Goal: Complete application form

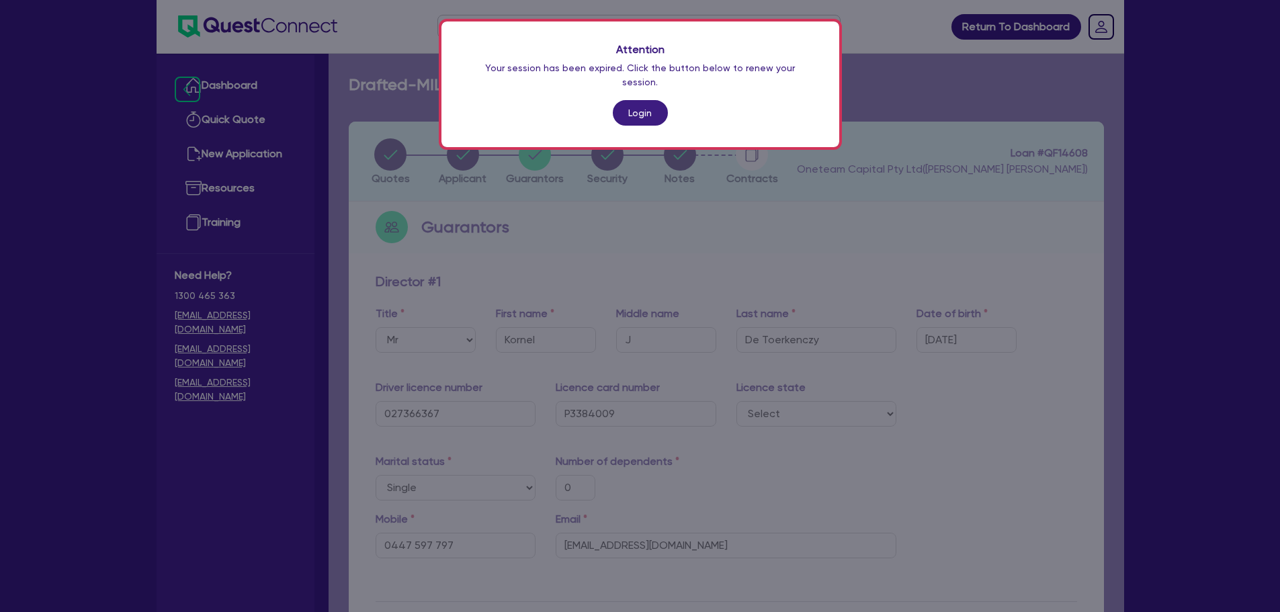
select select "MR"
select select "[GEOGRAPHIC_DATA]"
select select "SINGLE"
select select "MR"
select select "SINGLE"
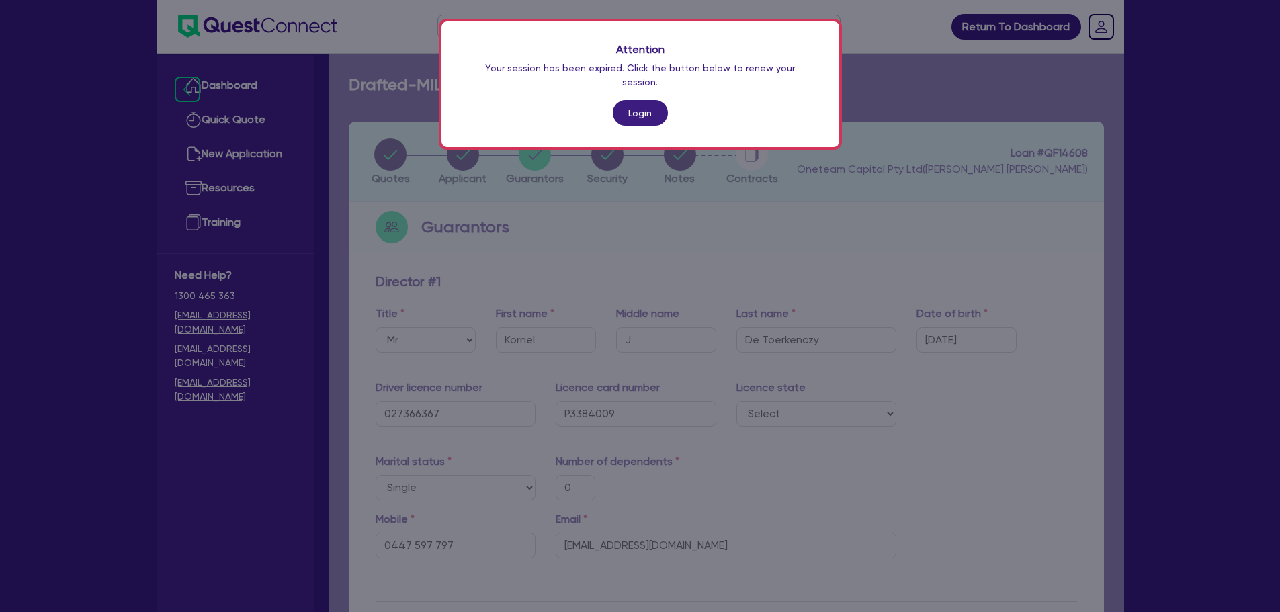
scroll to position [1209, 0]
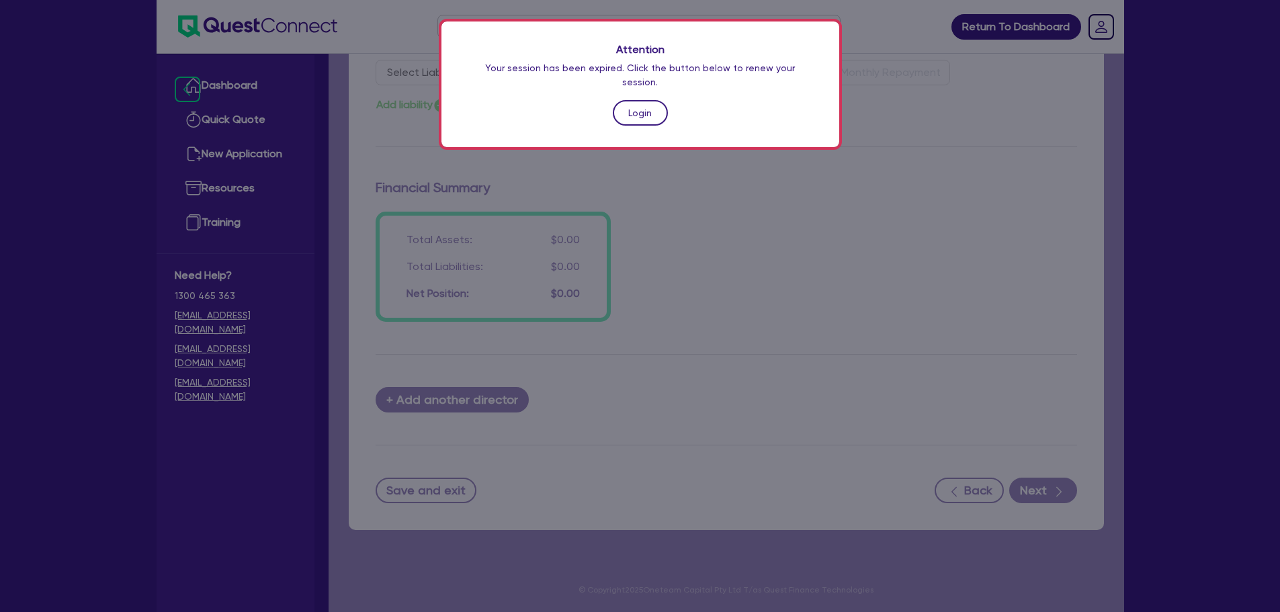
click at [654, 100] on link "Login" at bounding box center [640, 113] width 55 height 26
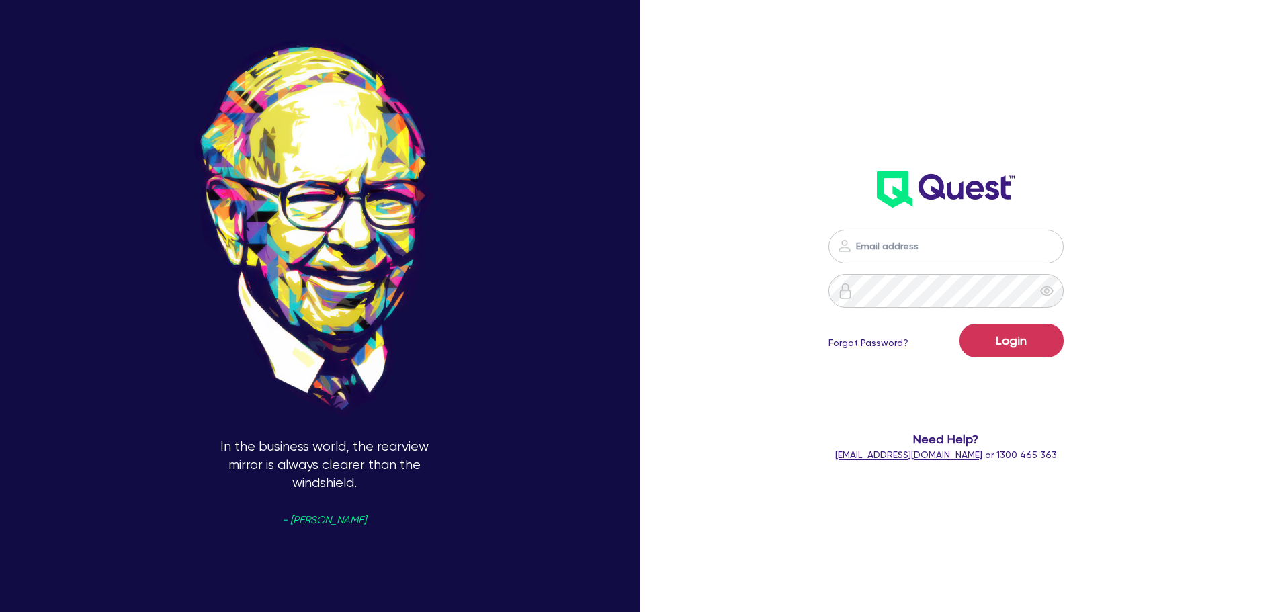
click at [938, 265] on form "Login Forgot Password? Need Help? [EMAIL_ADDRESS][DOMAIN_NAME] or 1300 465 363" at bounding box center [946, 346] width 343 height 232
click at [938, 253] on input "email" at bounding box center [946, 247] width 235 height 34
type input "[EMAIL_ADDRESS][PERSON_NAME][DOMAIN_NAME]"
click at [1018, 331] on button "Login" at bounding box center [1012, 341] width 104 height 34
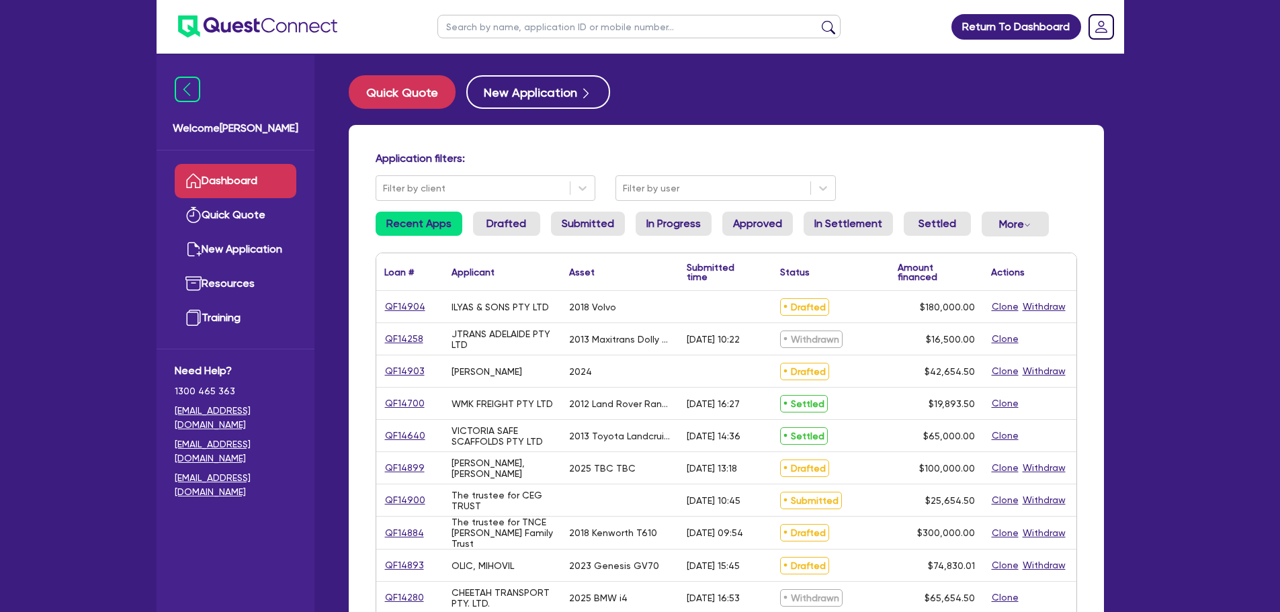
click at [507, 26] on input "text" at bounding box center [638, 27] width 403 height 24
type input "tmc"
click at [818, 20] on button "submit" at bounding box center [829, 29] width 22 height 19
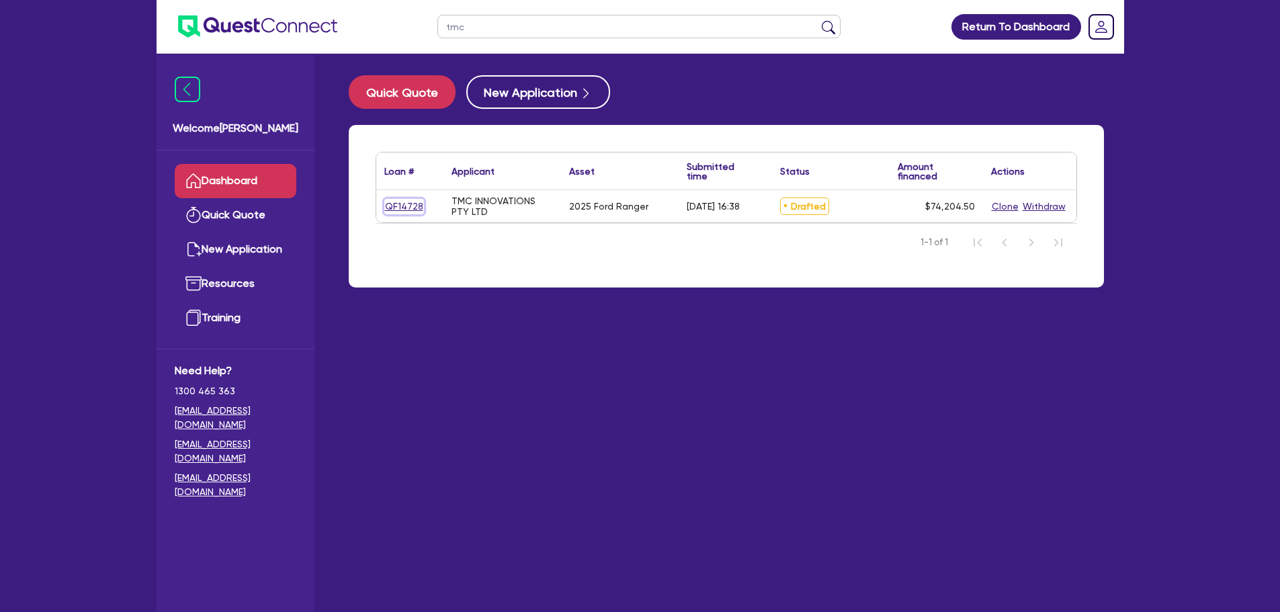
click at [410, 201] on link "QF14728" at bounding box center [404, 206] width 40 height 15
select select "CARS_AND_LIGHT_TRUCKS"
select select "PASSENGER_VEHICLES"
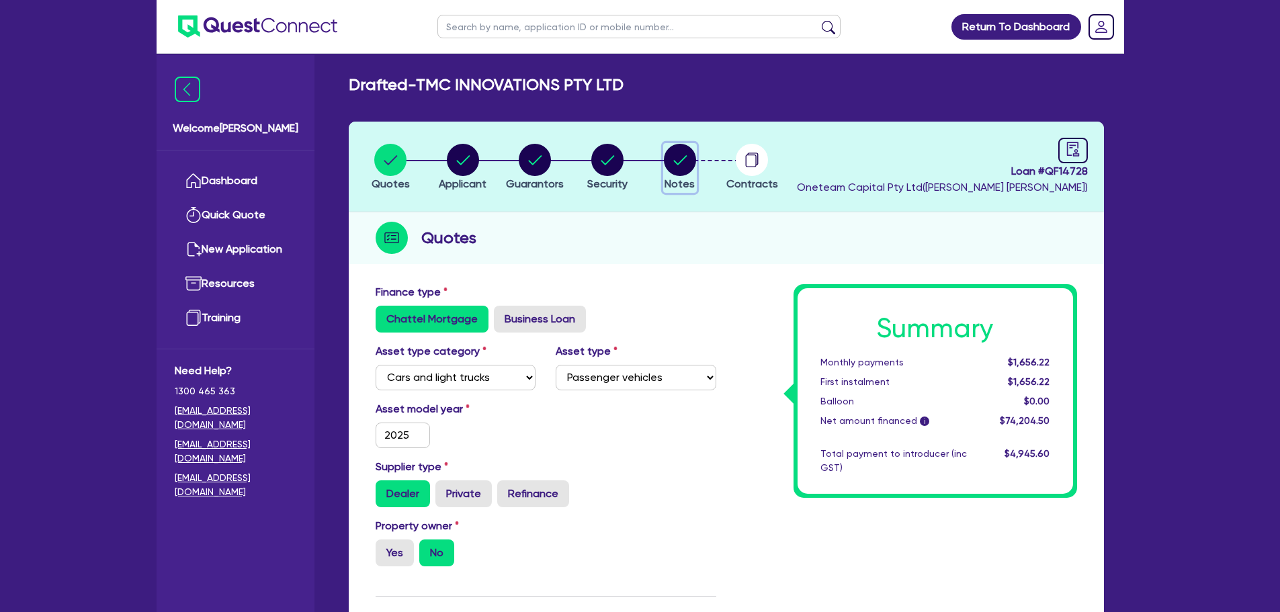
click at [679, 154] on circle "button" at bounding box center [680, 160] width 32 height 32
select select "Other"
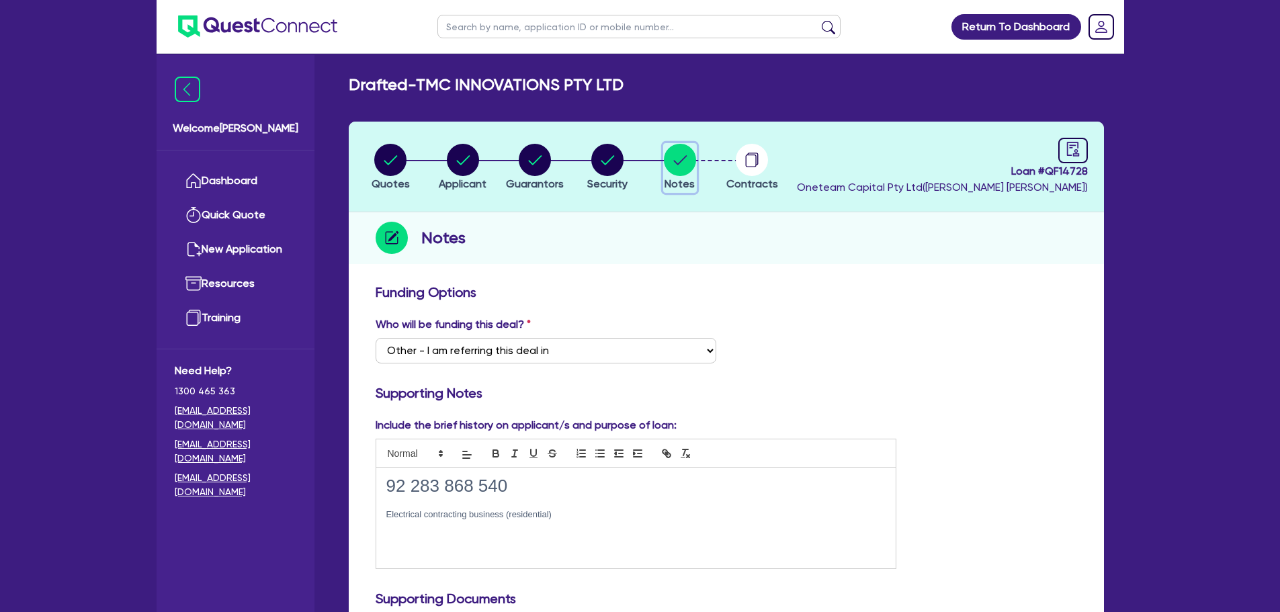
scroll to position [202, 0]
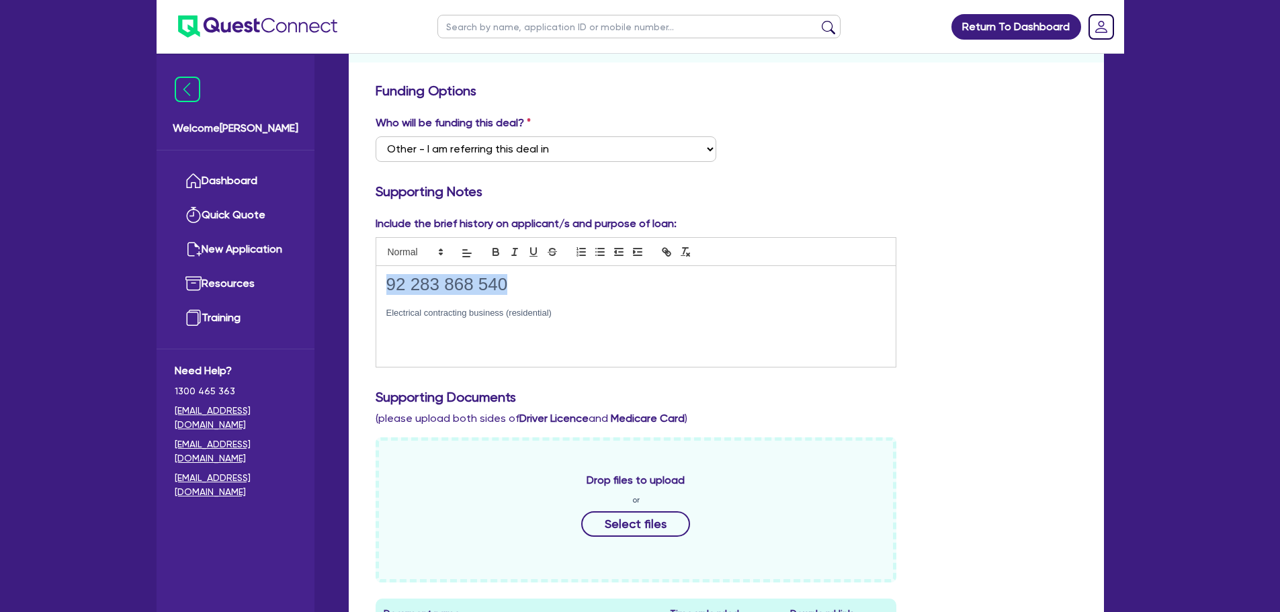
drag, startPoint x: 400, startPoint y: 291, endPoint x: 359, endPoint y: 288, distance: 40.4
click at [359, 288] on div "Funding Options Who will be funding this deal? Select I want Quest to fund 100%…" at bounding box center [726, 617] width 755 height 1082
copy h1 "92 283 868 540"
